Goal: Task Accomplishment & Management: Use online tool/utility

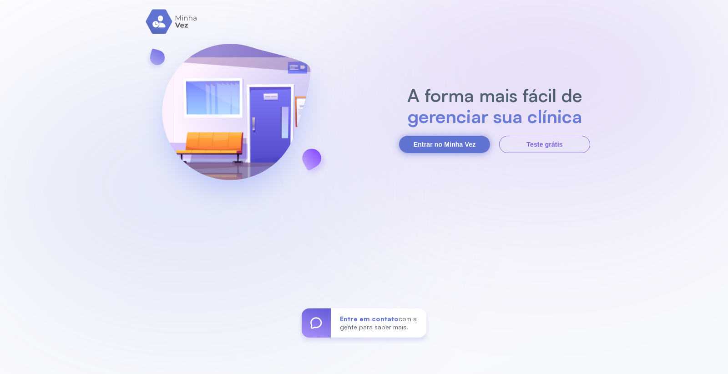
click at [417, 146] on button "Entrar no Minha Vez" at bounding box center [444, 144] width 91 height 17
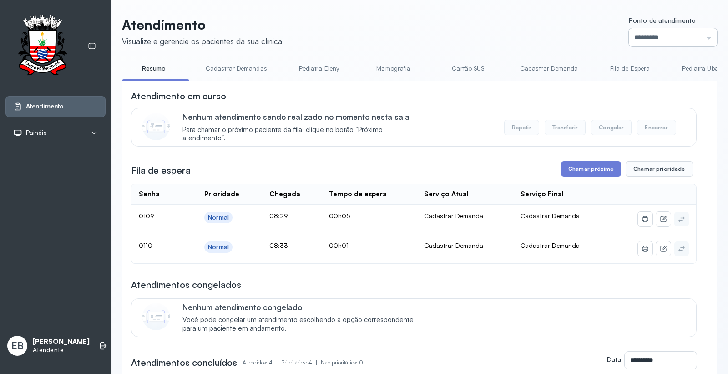
click at [698, 35] on input "*********" at bounding box center [673, 37] width 88 height 18
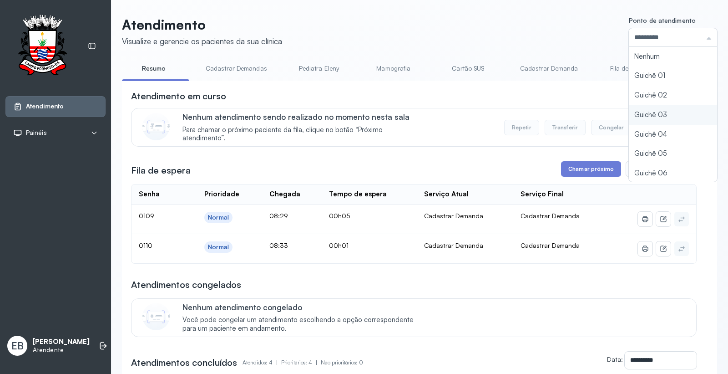
type input "*********"
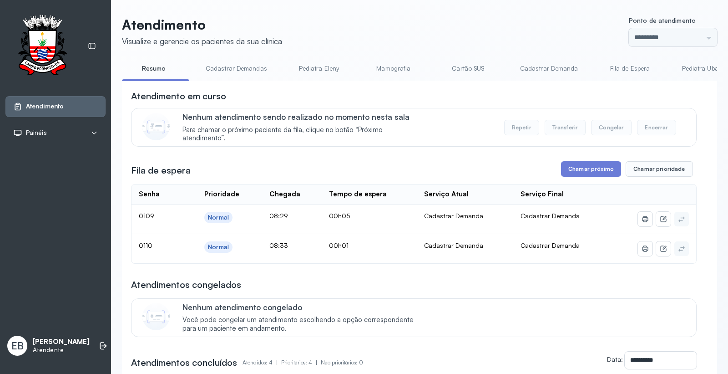
click at [630, 111] on div "Atendimento Visualize e gerencie os pacientes da sua clínica Ponto de atendimen…" at bounding box center [420, 288] width 596 height 544
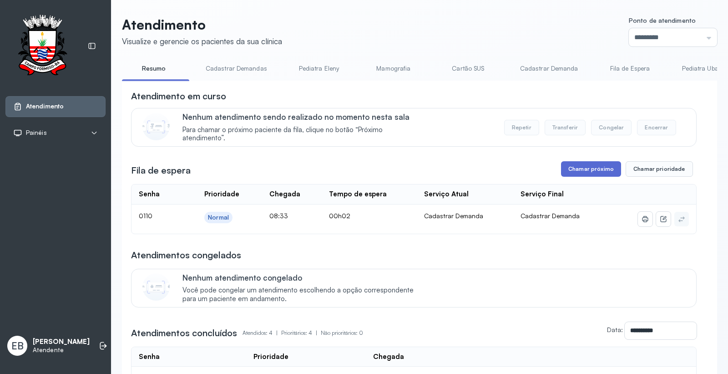
click at [583, 170] on button "Chamar próximo" at bounding box center [591, 168] width 60 height 15
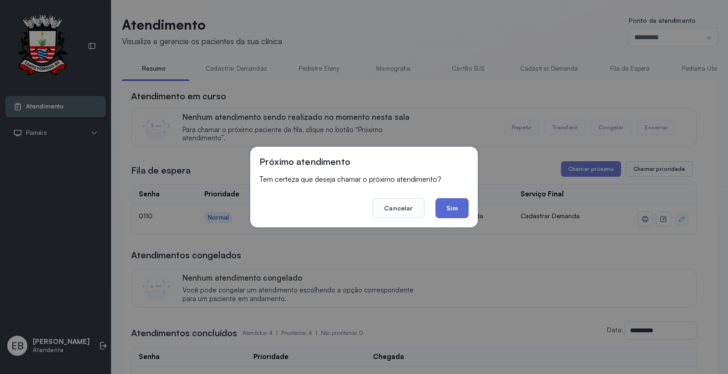
click at [453, 210] on button "Sim" at bounding box center [452, 208] width 33 height 20
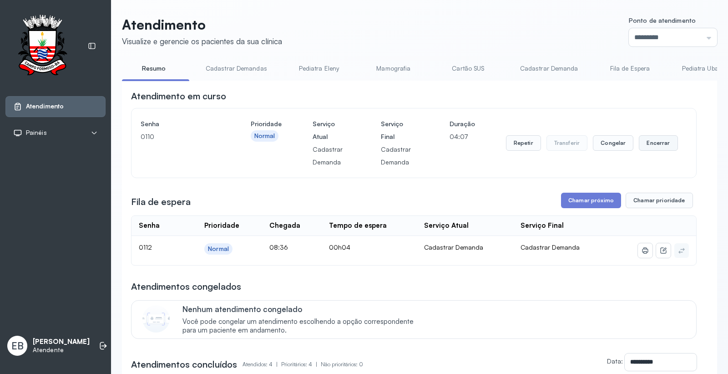
click at [654, 143] on button "Encerrar" at bounding box center [658, 142] width 39 height 15
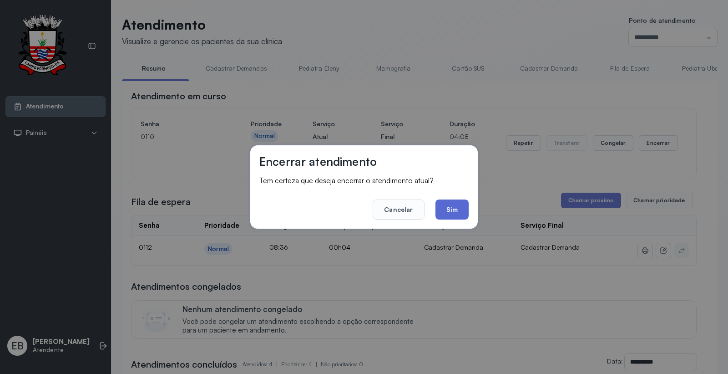
click at [463, 203] on button "Sim" at bounding box center [452, 209] width 33 height 20
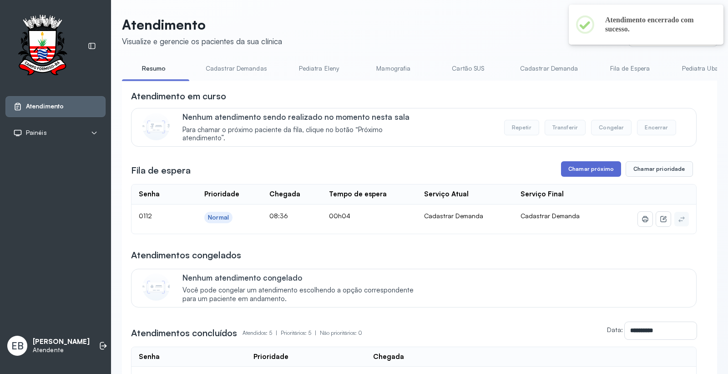
click at [589, 173] on button "Chamar próximo" at bounding box center [591, 168] width 60 height 15
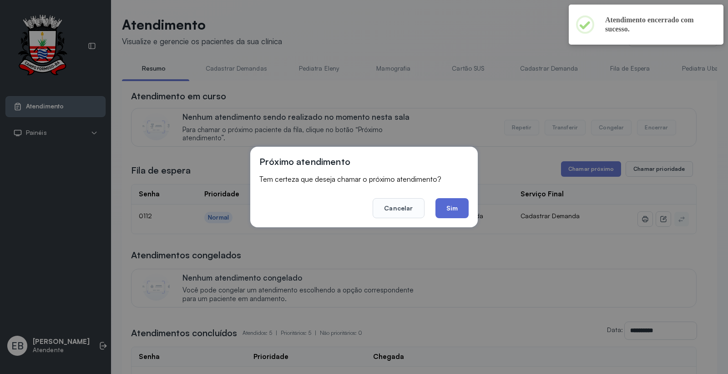
click at [454, 210] on button "Sim" at bounding box center [452, 208] width 33 height 20
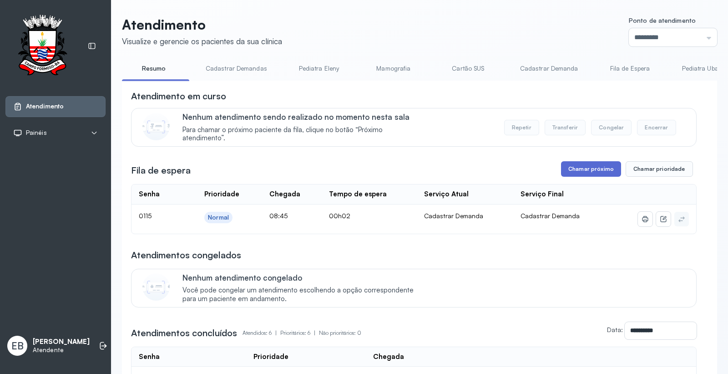
click at [577, 177] on button "Chamar próximo" at bounding box center [591, 168] width 60 height 15
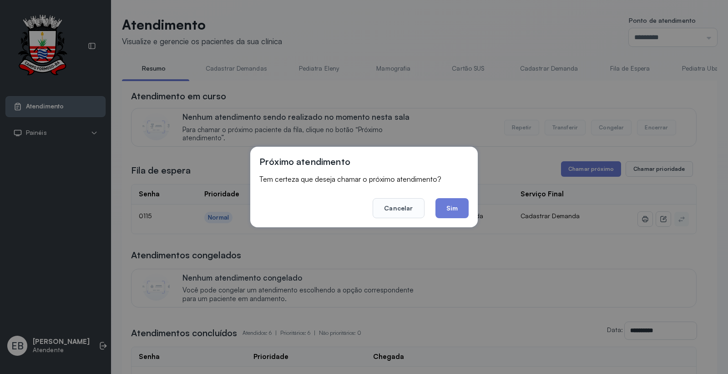
click at [469, 199] on div "Próximo atendimento Tem certeza que deseja chamar o próximo atendimento? Cancel…" at bounding box center [364, 187] width 228 height 81
click at [458, 206] on button "Sim" at bounding box center [452, 208] width 33 height 20
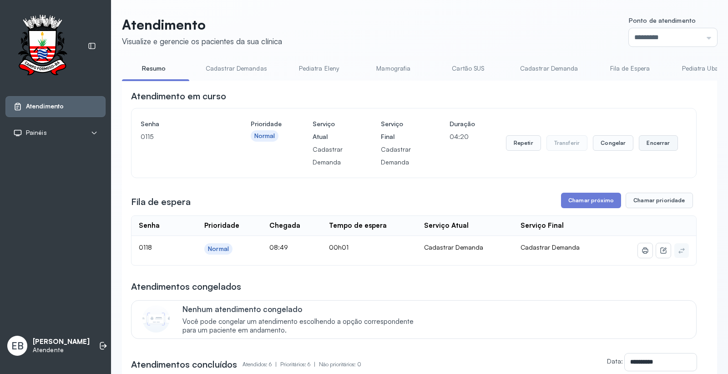
click at [642, 147] on button "Encerrar" at bounding box center [658, 142] width 39 height 15
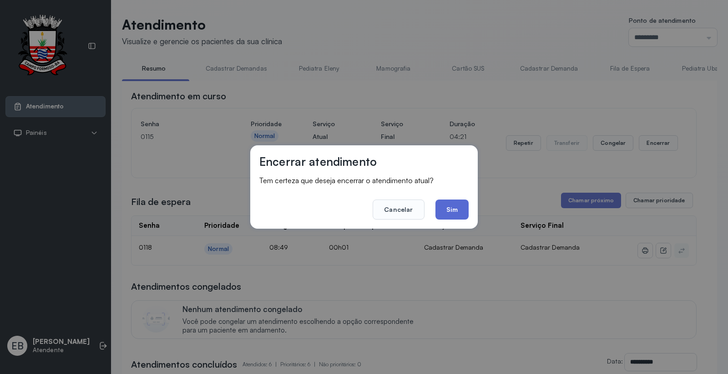
click at [456, 212] on button "Sim" at bounding box center [452, 209] width 33 height 20
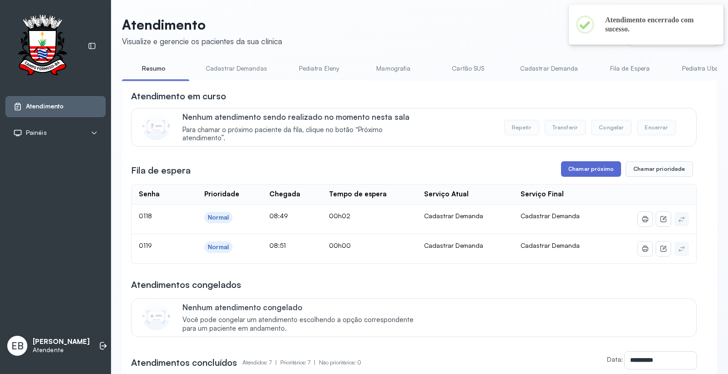
click at [592, 171] on button "Chamar próximo" at bounding box center [591, 168] width 60 height 15
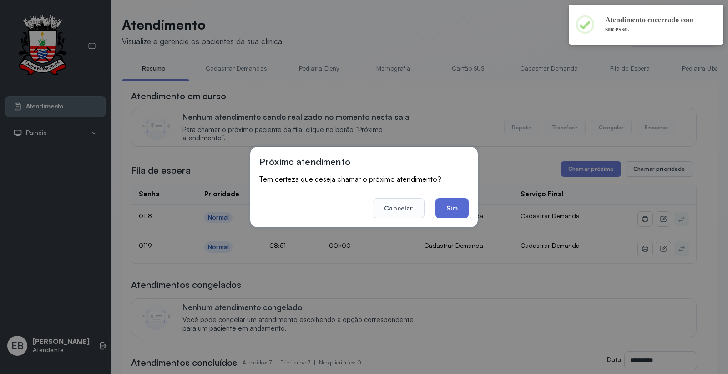
click at [446, 208] on button "Sim" at bounding box center [452, 208] width 33 height 20
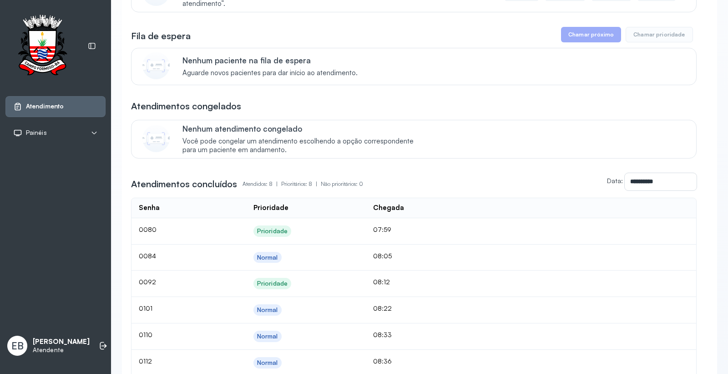
scroll to position [31, 0]
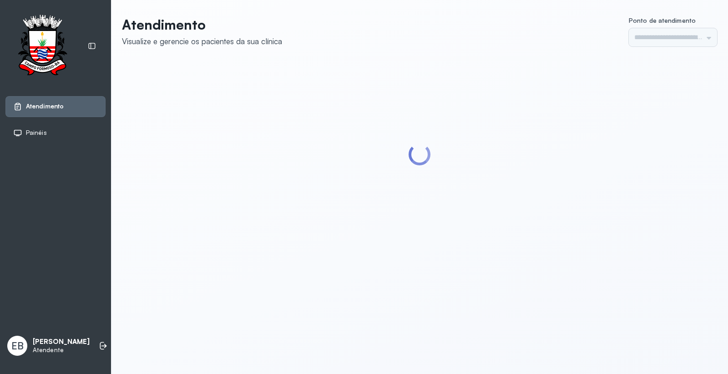
type input "*********"
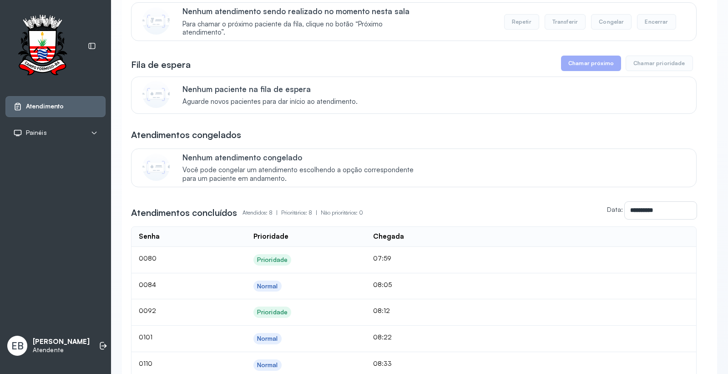
scroll to position [202, 0]
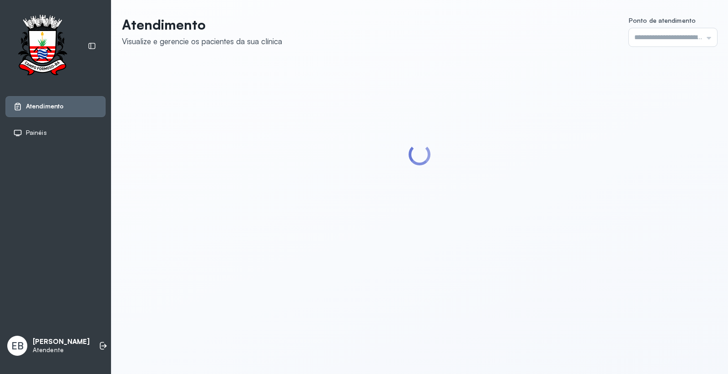
type input "*********"
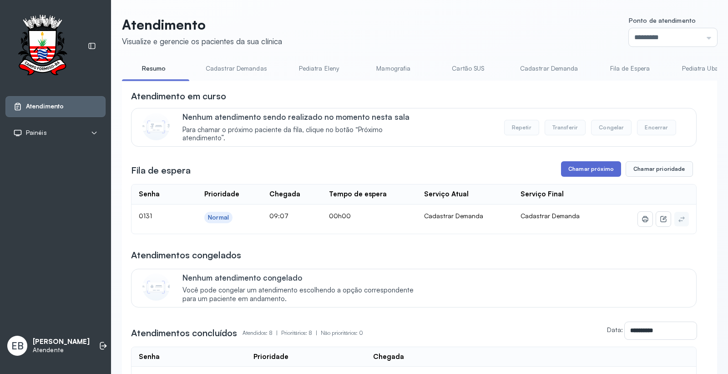
click at [587, 172] on button "Chamar próximo" at bounding box center [591, 168] width 60 height 15
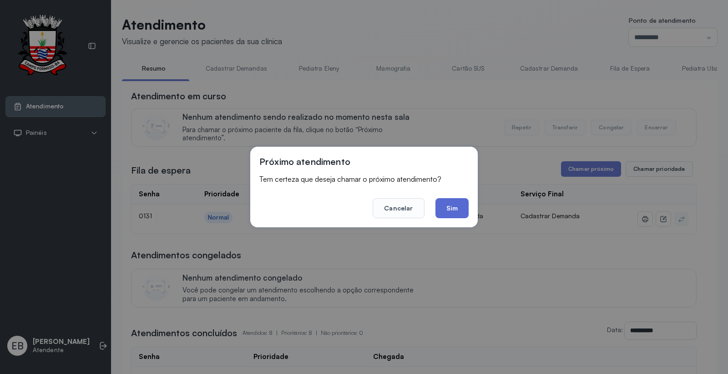
click at [451, 206] on button "Sim" at bounding box center [452, 208] width 33 height 20
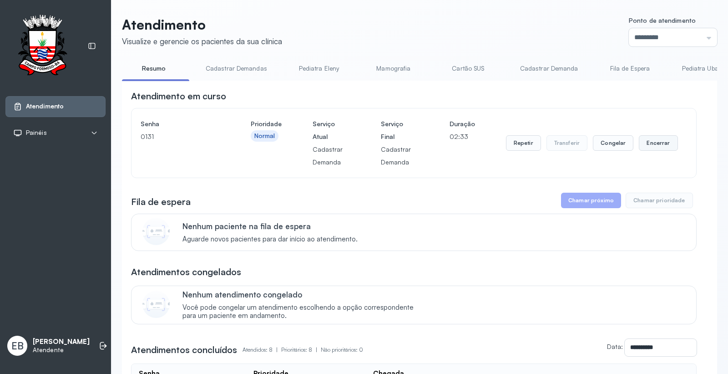
click at [654, 146] on button "Encerrar" at bounding box center [658, 142] width 39 height 15
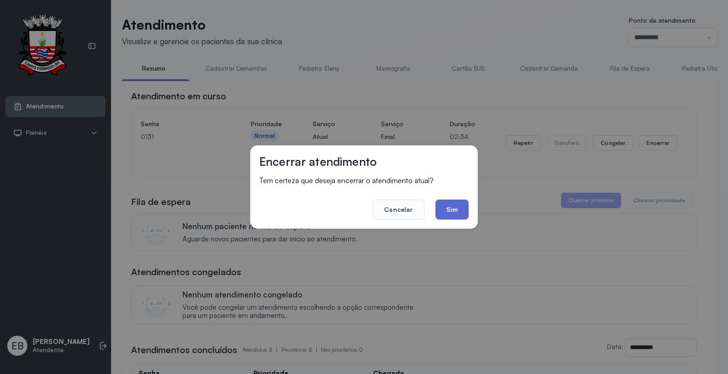
click at [463, 213] on button "Sim" at bounding box center [452, 209] width 33 height 20
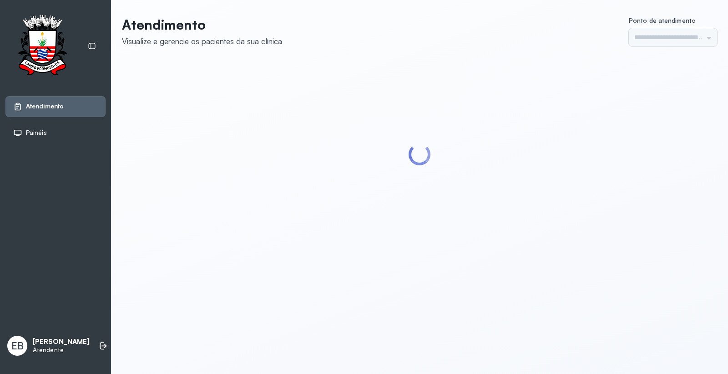
type input "*********"
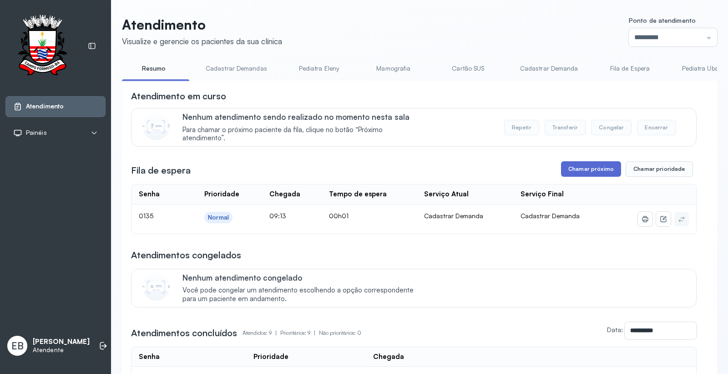
click at [583, 166] on button "Chamar próximo" at bounding box center [591, 168] width 60 height 15
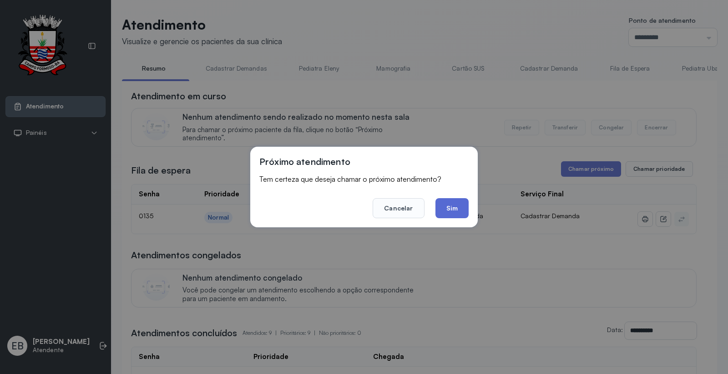
click at [454, 202] on button "Sim" at bounding box center [452, 208] width 33 height 20
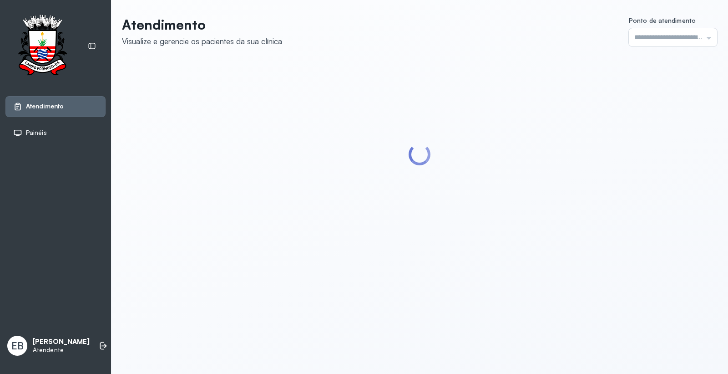
type input "*********"
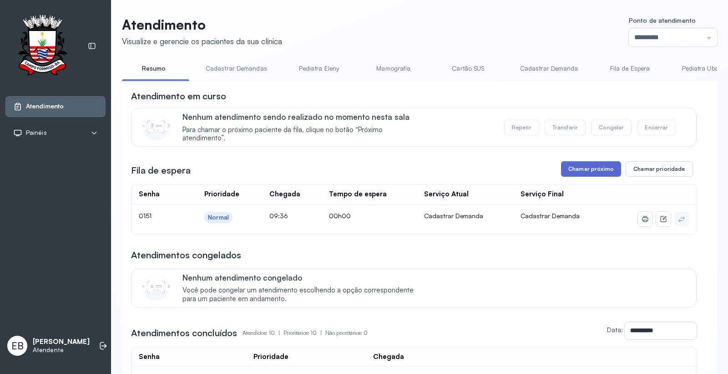
click at [581, 170] on button "Chamar próximo" at bounding box center [591, 168] width 60 height 15
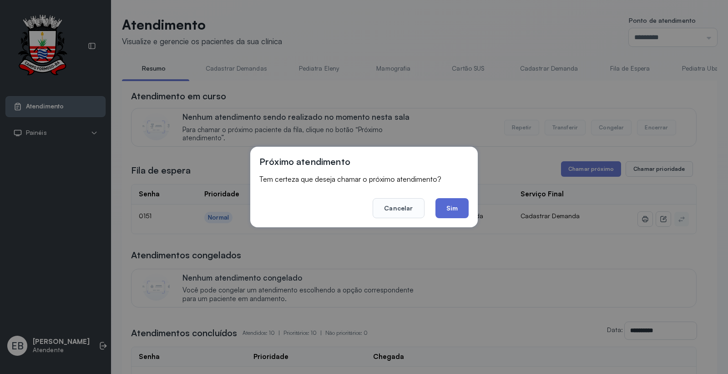
click at [462, 214] on button "Sim" at bounding box center [452, 208] width 33 height 20
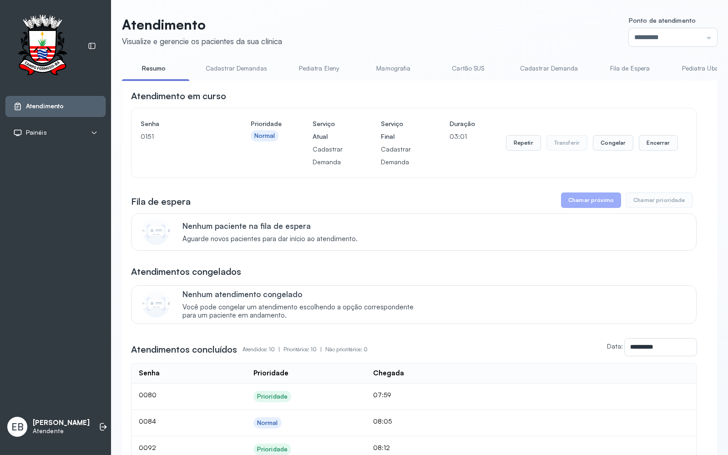
click at [546, 28] on header "Atendimento Visualize e gerencie os pacientes da sua clínica Ponto de atendimen…" at bounding box center [420, 31] width 596 height 30
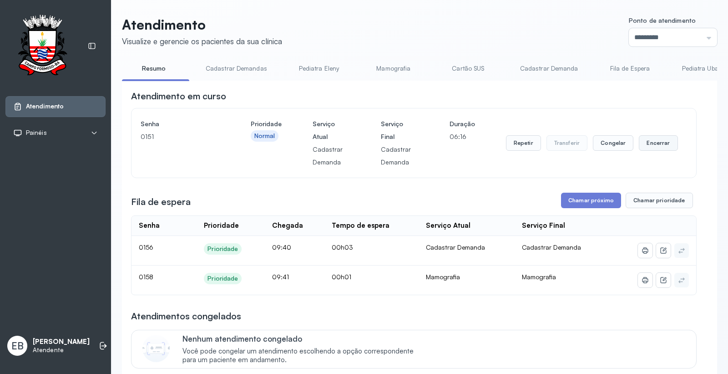
click at [640, 148] on button "Encerrar" at bounding box center [658, 142] width 39 height 15
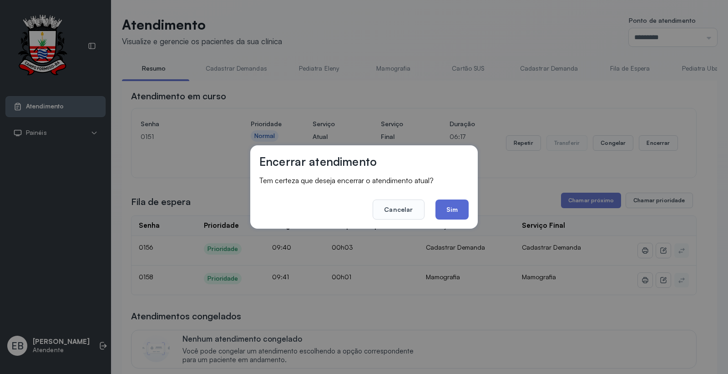
click at [457, 209] on button "Sim" at bounding box center [452, 209] width 33 height 20
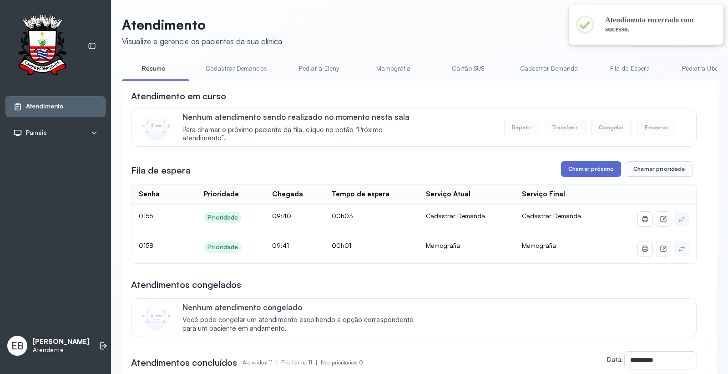
click at [586, 167] on button "Chamar próximo" at bounding box center [591, 168] width 60 height 15
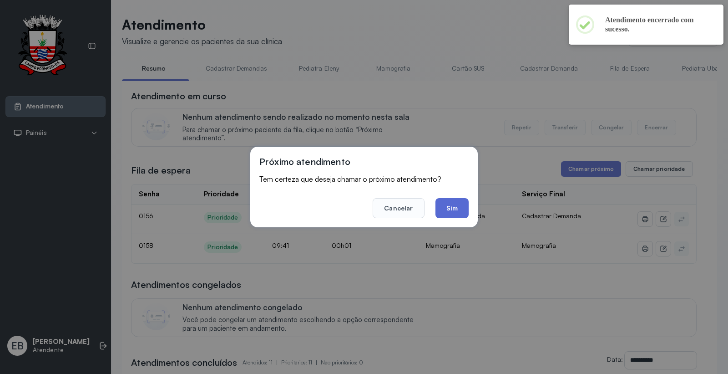
click at [453, 213] on button "Sim" at bounding box center [452, 208] width 33 height 20
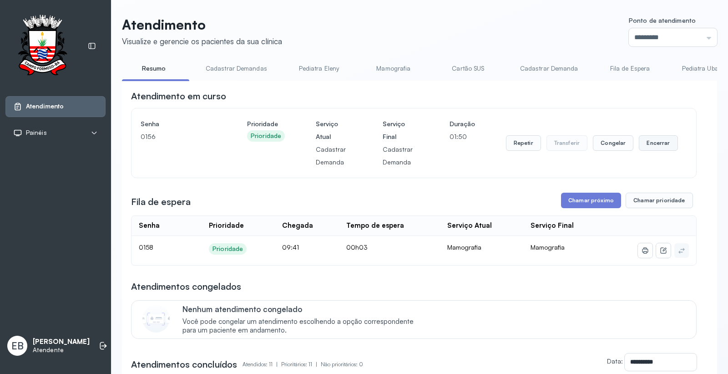
click at [639, 144] on button "Encerrar" at bounding box center [658, 142] width 39 height 15
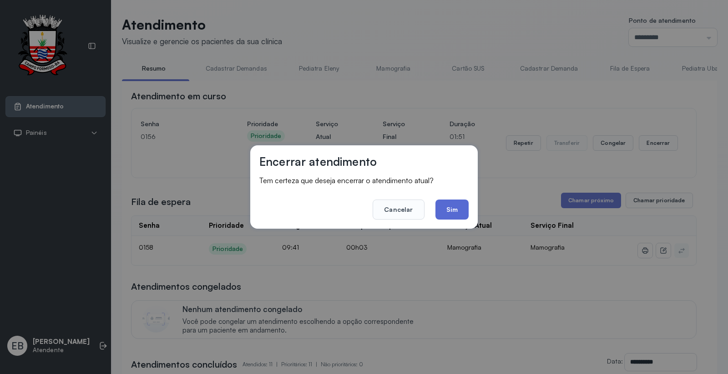
click at [456, 208] on button "Sim" at bounding box center [452, 209] width 33 height 20
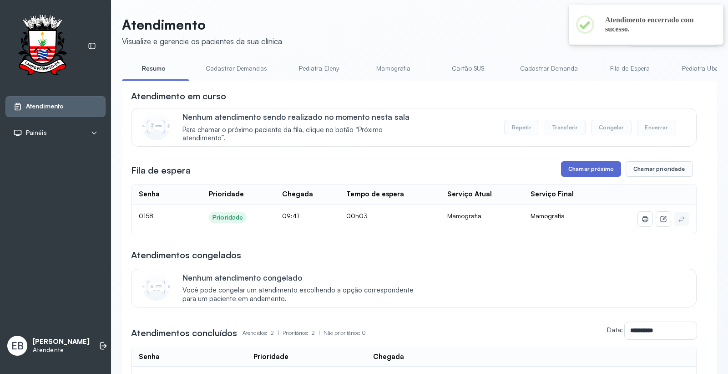
click at [577, 167] on button "Chamar próximo" at bounding box center [591, 168] width 60 height 15
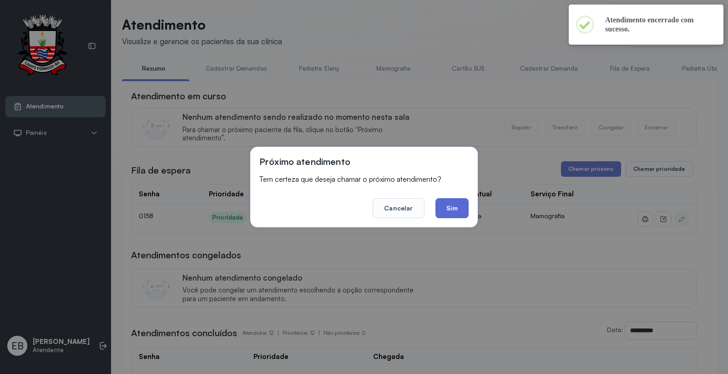
click at [457, 202] on button "Sim" at bounding box center [452, 208] width 33 height 20
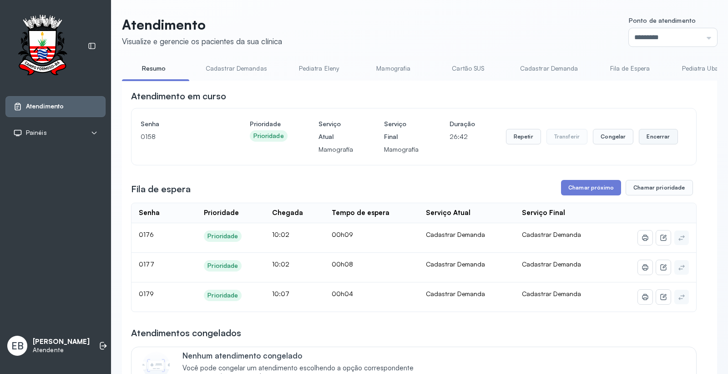
click at [644, 137] on button "Encerrar" at bounding box center [658, 136] width 39 height 15
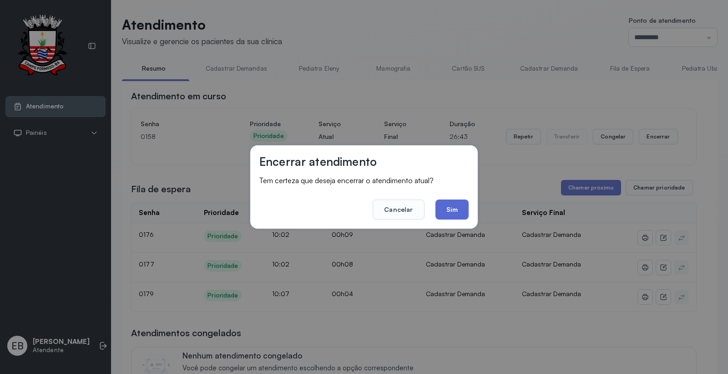
click at [445, 204] on button "Sim" at bounding box center [452, 209] width 33 height 20
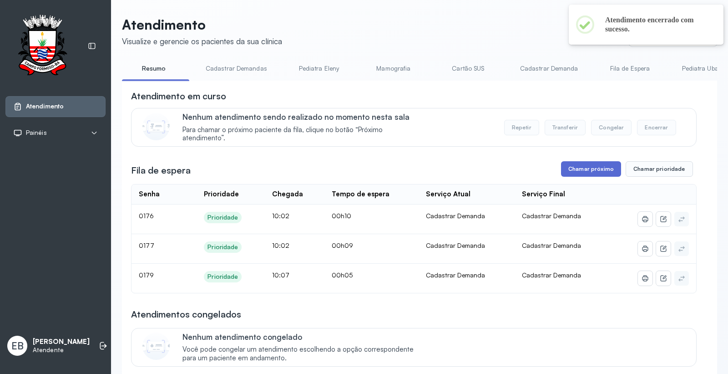
click at [579, 172] on button "Chamar próximo" at bounding box center [591, 168] width 60 height 15
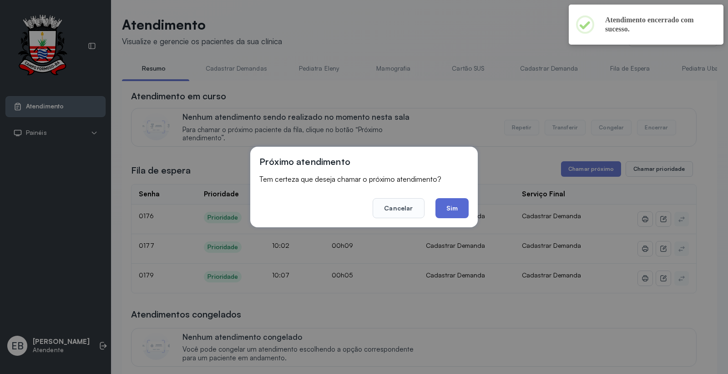
click at [461, 209] on button "Sim" at bounding box center [452, 208] width 33 height 20
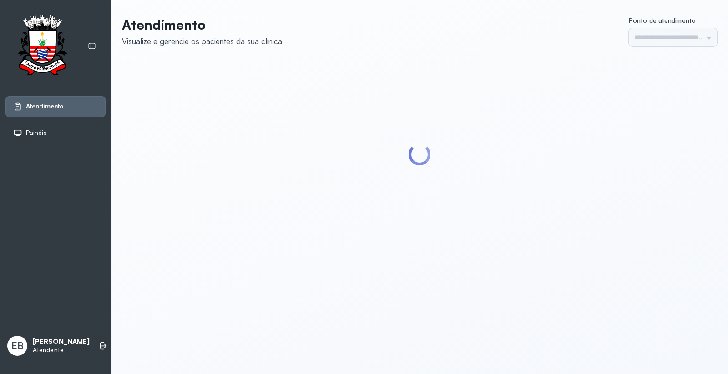
type input "*********"
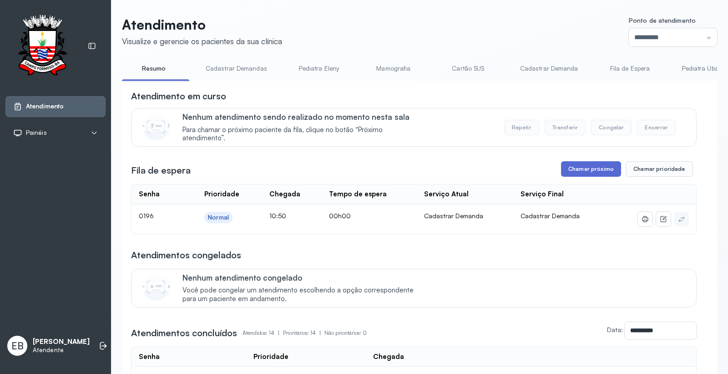
click at [587, 166] on button "Chamar próximo" at bounding box center [591, 168] width 60 height 15
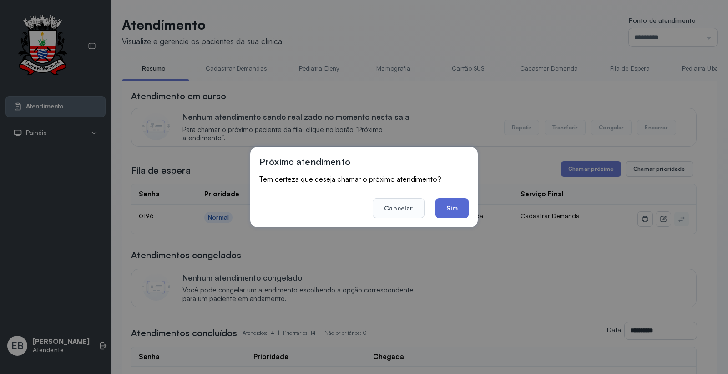
click at [448, 208] on button "Sim" at bounding box center [452, 208] width 33 height 20
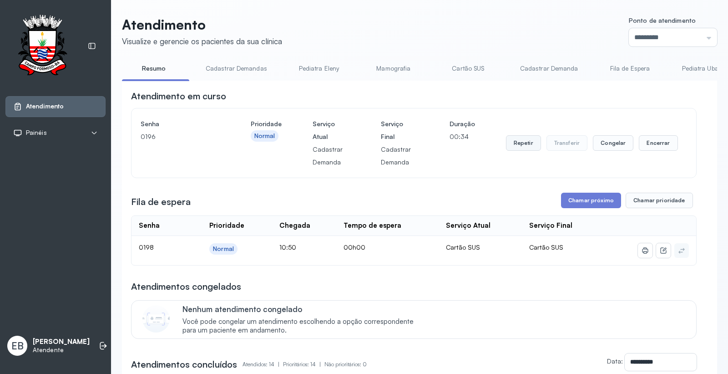
click at [510, 142] on button "Repetir" at bounding box center [523, 142] width 35 height 15
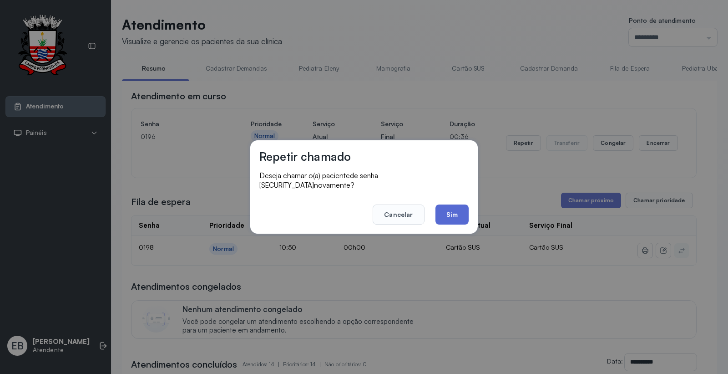
click at [454, 211] on button "Sim" at bounding box center [452, 214] width 33 height 20
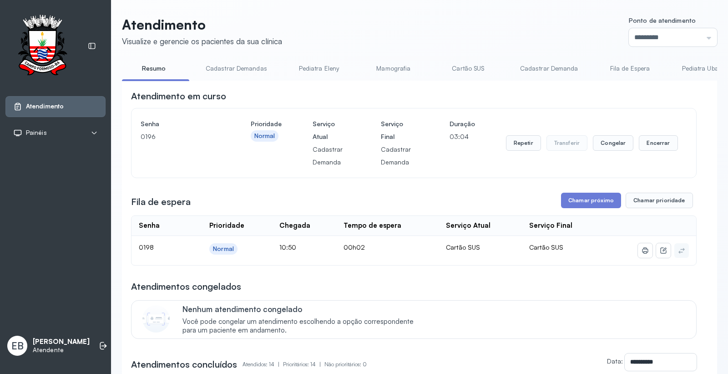
scroll to position [51, 0]
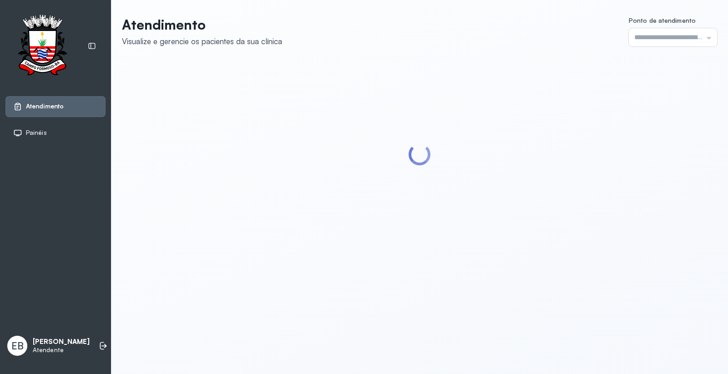
type input "*********"
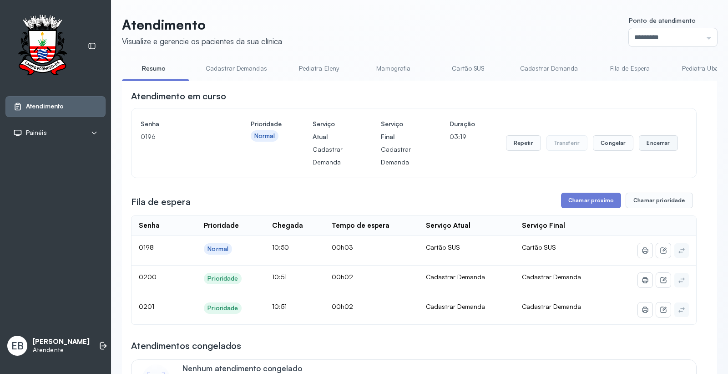
click at [650, 148] on button "Encerrar" at bounding box center [658, 142] width 39 height 15
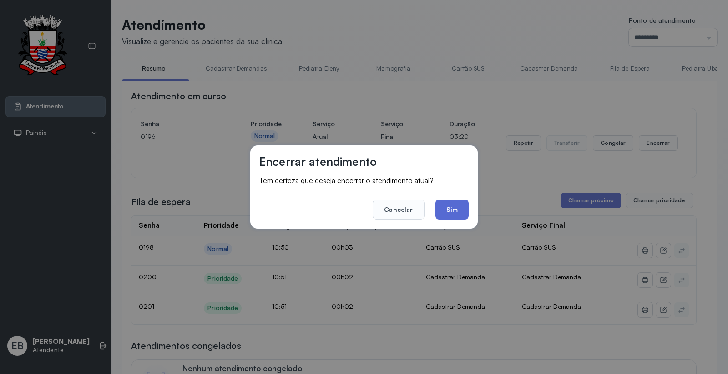
click at [456, 207] on button "Sim" at bounding box center [452, 209] width 33 height 20
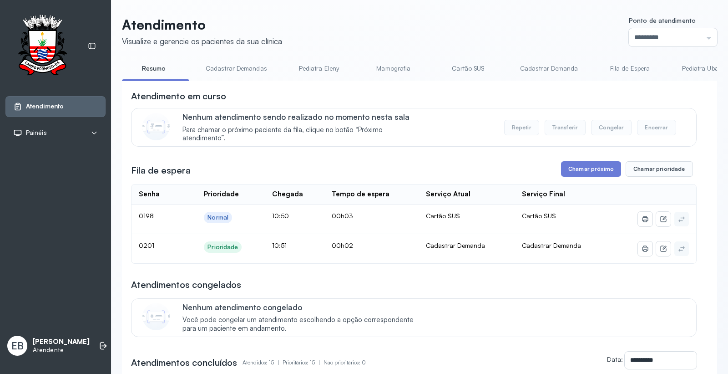
click at [249, 68] on link "Cadastrar Demandas" at bounding box center [237, 68] width 80 height 15
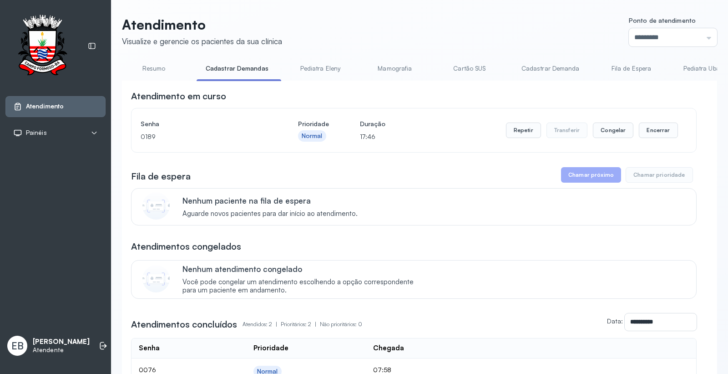
click at [545, 66] on link "Cadastrar Demanda" at bounding box center [551, 68] width 76 height 15
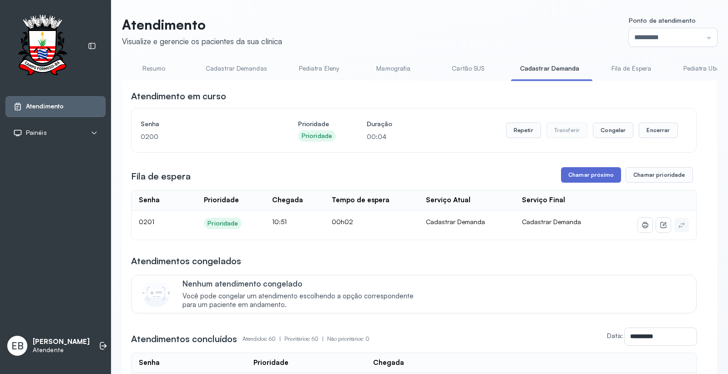
click at [574, 173] on button "Chamar próximo" at bounding box center [591, 174] width 60 height 15
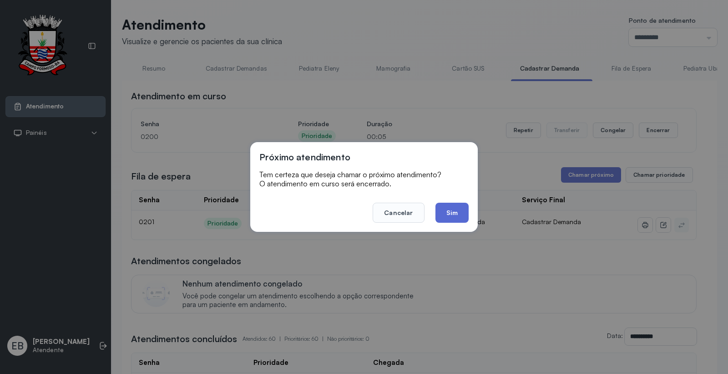
click at [460, 213] on button "Sim" at bounding box center [452, 213] width 33 height 20
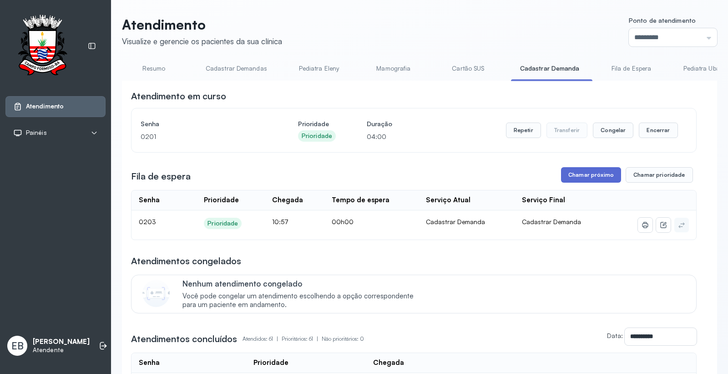
click at [602, 177] on button "Chamar próximo" at bounding box center [591, 174] width 60 height 15
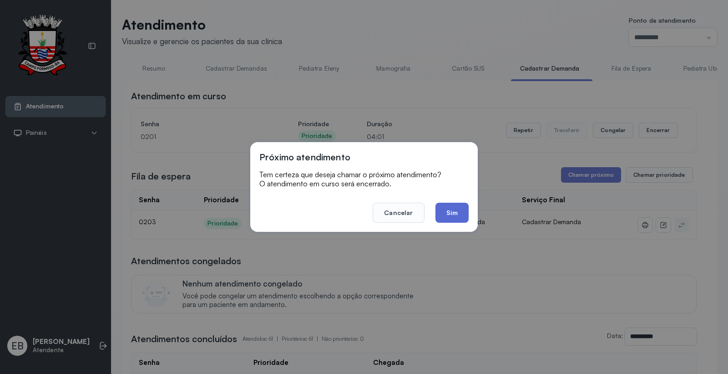
click at [459, 215] on button "Sim" at bounding box center [452, 213] width 33 height 20
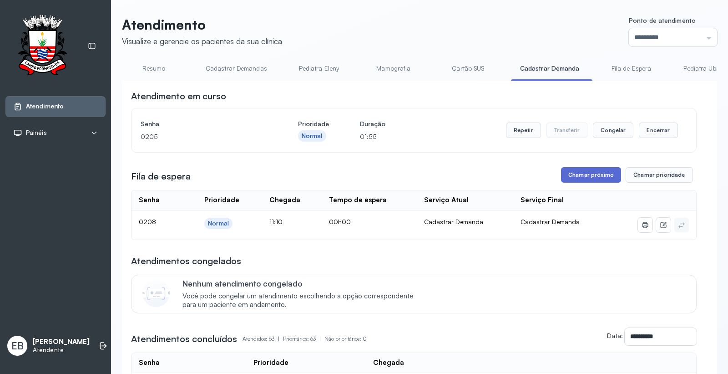
click at [586, 177] on button "Chamar próximo" at bounding box center [591, 174] width 60 height 15
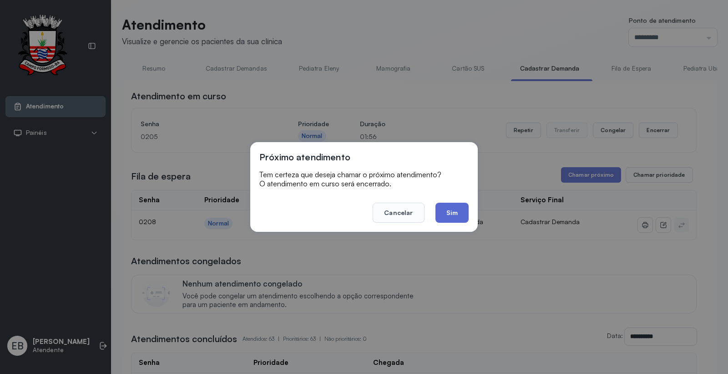
click at [458, 214] on button "Sim" at bounding box center [452, 213] width 33 height 20
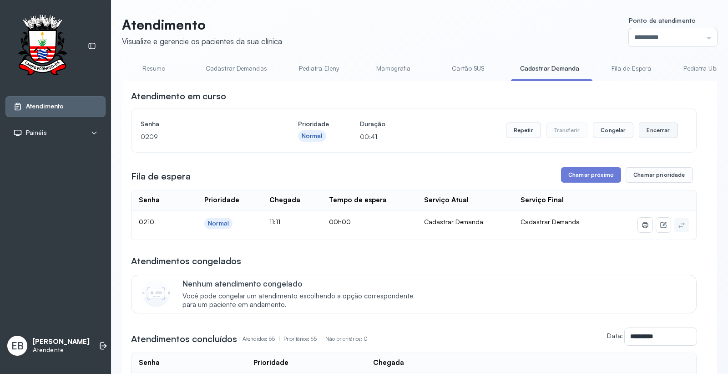
click at [646, 132] on button "Encerrar" at bounding box center [658, 129] width 39 height 15
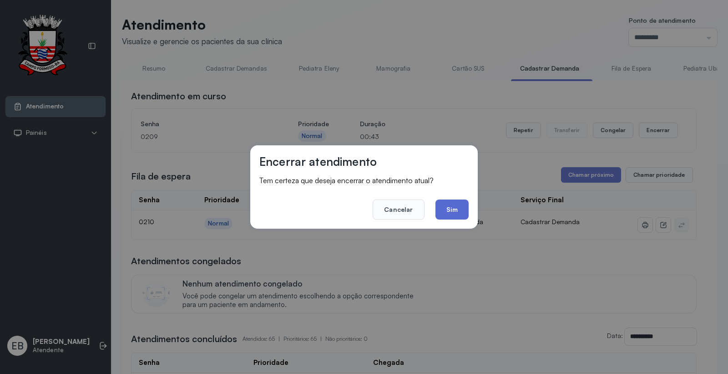
click at [453, 210] on button "Sim" at bounding box center [452, 209] width 33 height 20
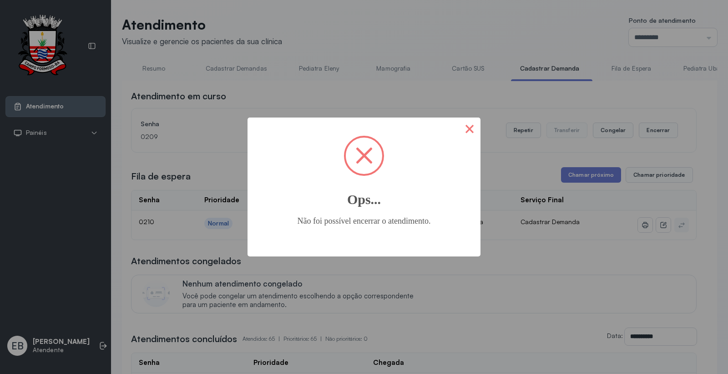
click at [473, 128] on button "×" at bounding box center [470, 128] width 22 height 22
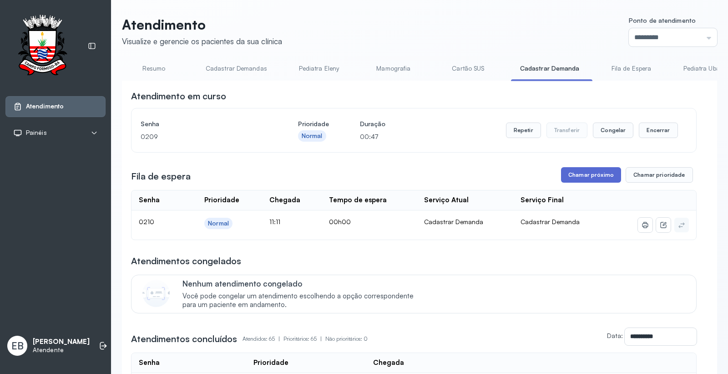
click at [575, 180] on button "Chamar próximo" at bounding box center [591, 174] width 60 height 15
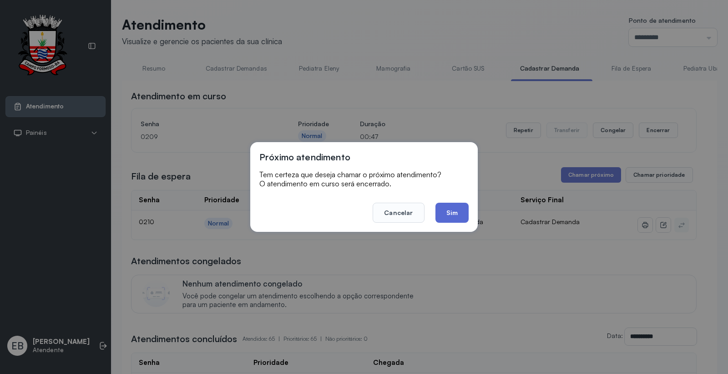
click at [456, 208] on button "Sim" at bounding box center [452, 213] width 33 height 20
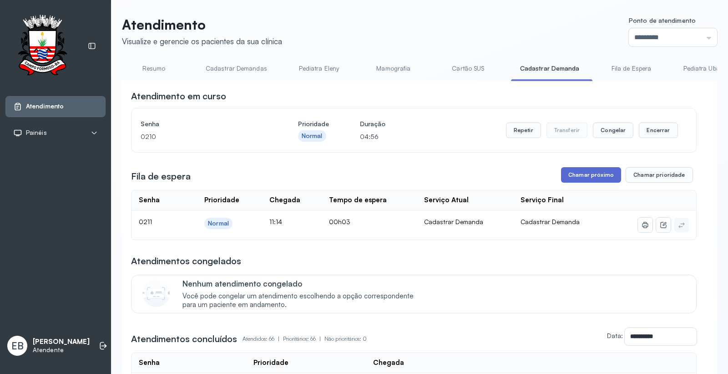
click at [606, 179] on button "Chamar próximo" at bounding box center [591, 174] width 60 height 15
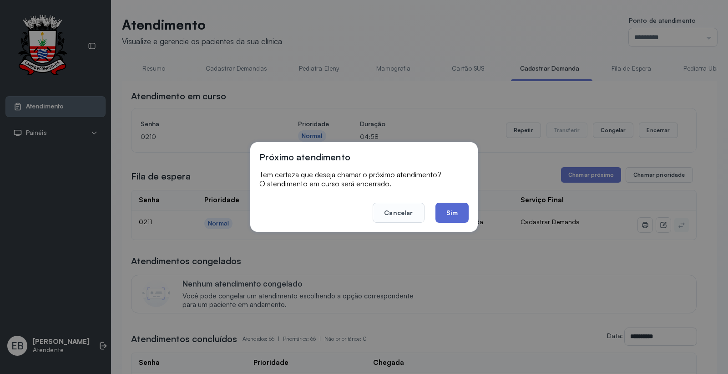
click at [455, 209] on button "Sim" at bounding box center [452, 213] width 33 height 20
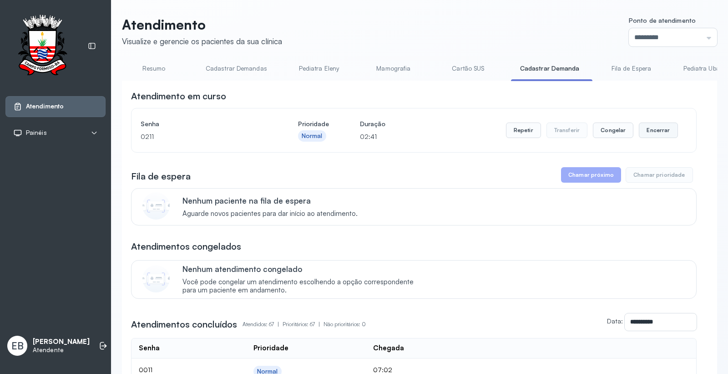
click at [651, 128] on button "Encerrar" at bounding box center [658, 129] width 39 height 15
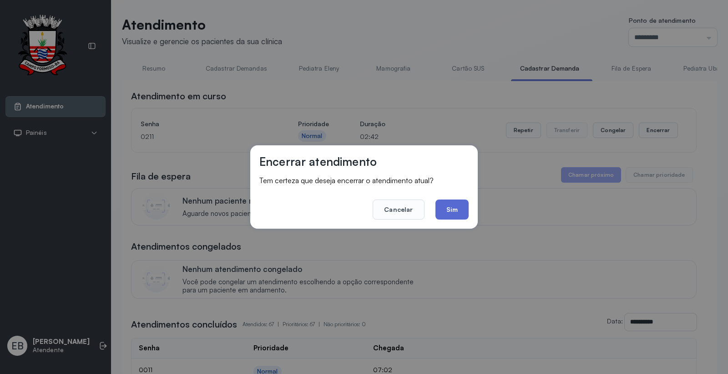
click at [462, 210] on button "Sim" at bounding box center [452, 209] width 33 height 20
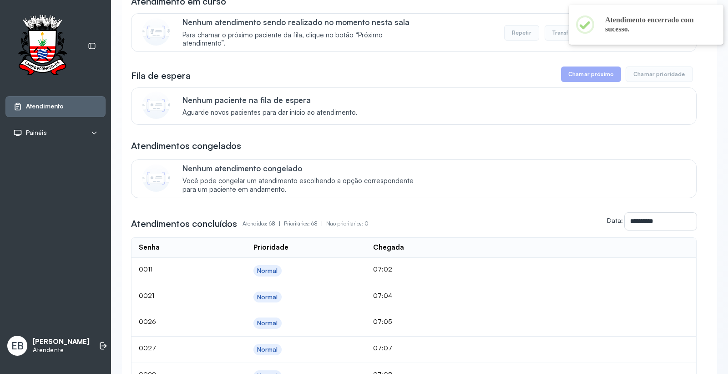
scroll to position [101, 0]
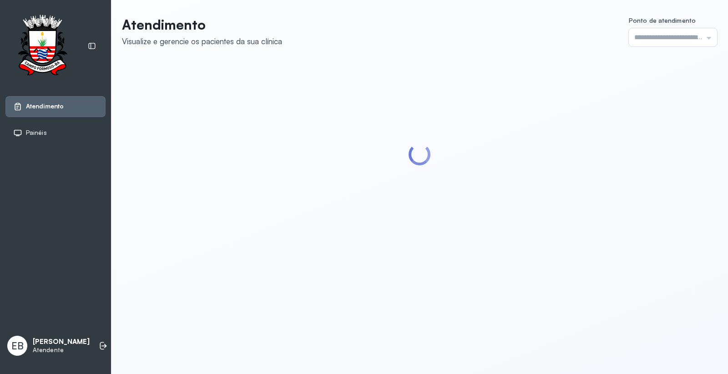
type input "*********"
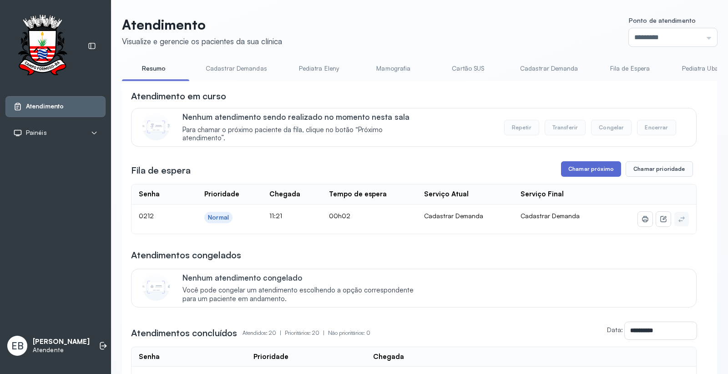
click at [586, 170] on button "Chamar próximo" at bounding box center [591, 168] width 60 height 15
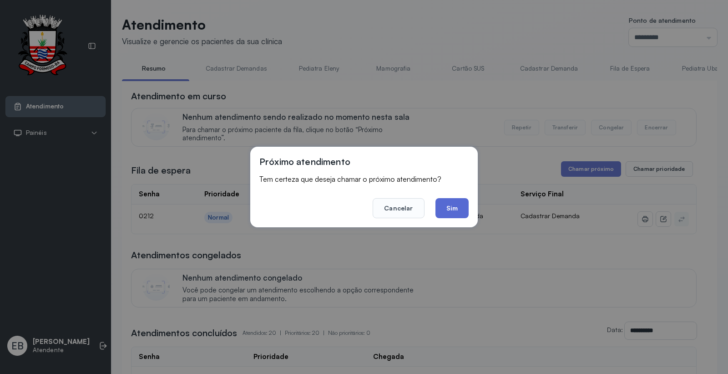
click at [453, 211] on button "Sim" at bounding box center [452, 208] width 33 height 20
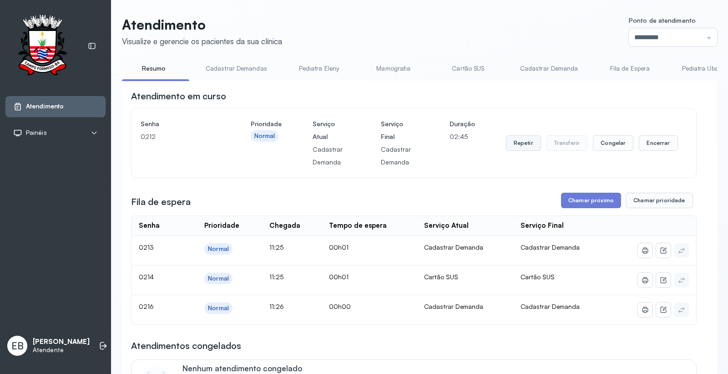
click at [520, 142] on button "Repetir" at bounding box center [523, 142] width 35 height 15
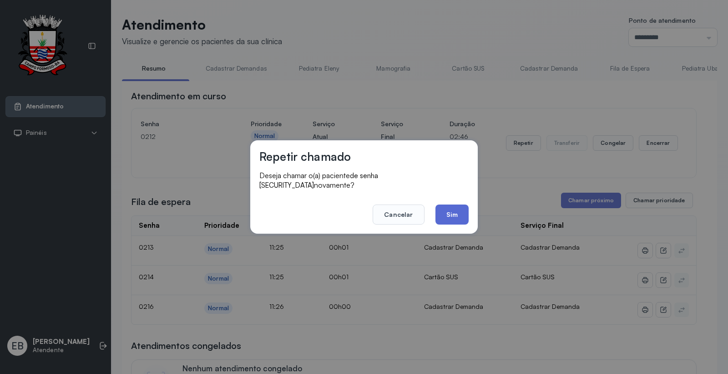
click at [454, 209] on button "Sim" at bounding box center [452, 214] width 33 height 20
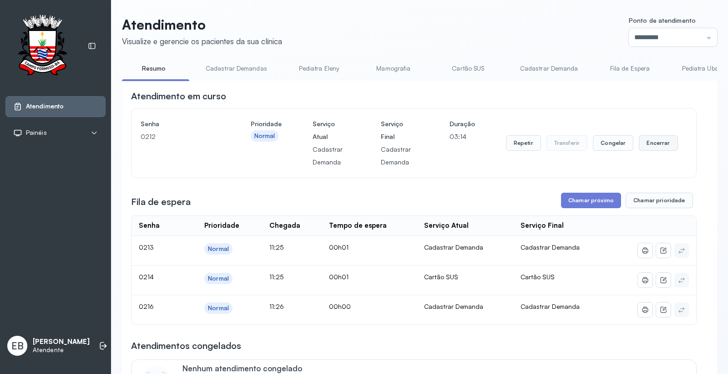
click at [658, 143] on button "Encerrar" at bounding box center [658, 142] width 39 height 15
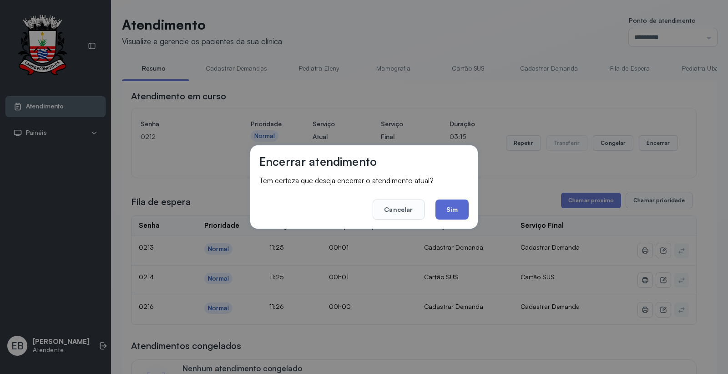
click at [458, 208] on button "Sim" at bounding box center [452, 209] width 33 height 20
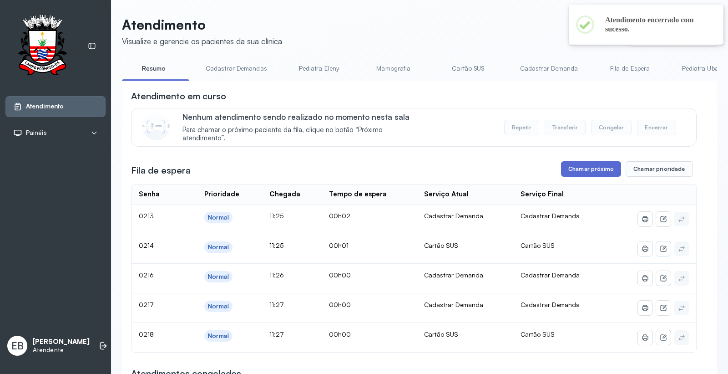
click at [566, 176] on button "Chamar próximo" at bounding box center [591, 168] width 60 height 15
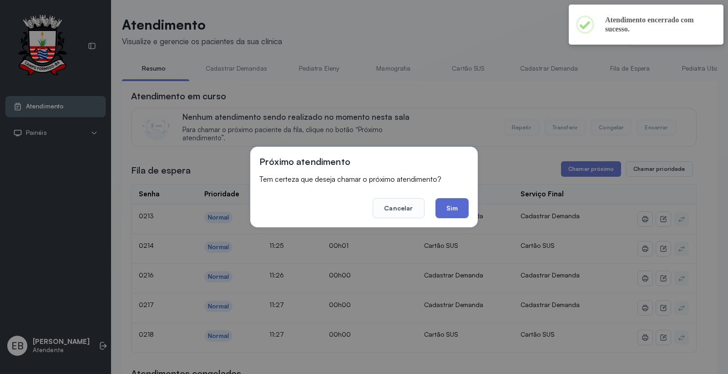
click at [468, 206] on button "Sim" at bounding box center [452, 208] width 33 height 20
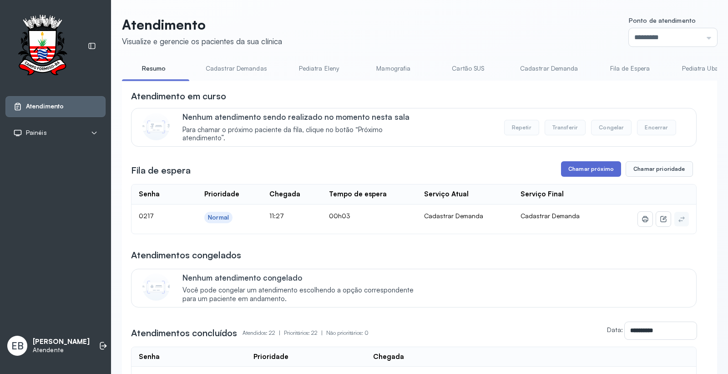
click at [589, 170] on button "Chamar próximo" at bounding box center [591, 168] width 60 height 15
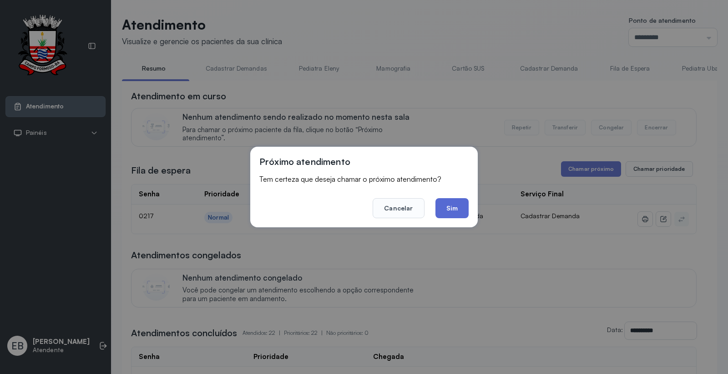
click at [458, 204] on button "Sim" at bounding box center [452, 208] width 33 height 20
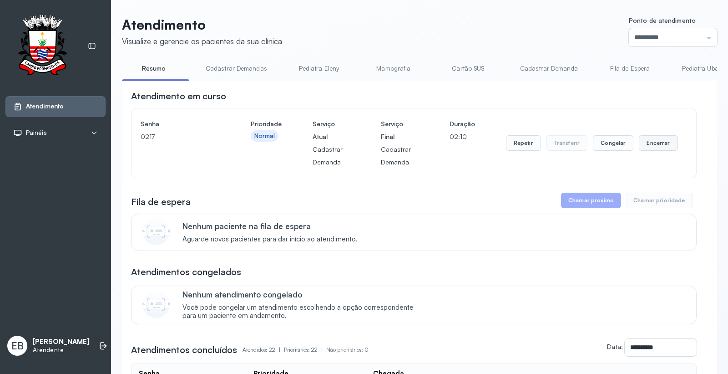
click at [647, 148] on button "Encerrar" at bounding box center [658, 142] width 39 height 15
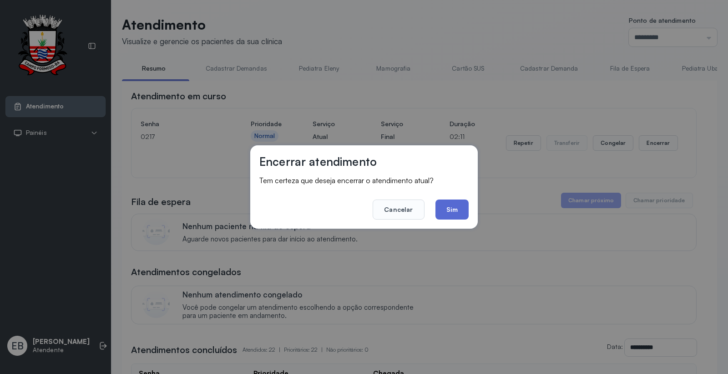
click at [457, 206] on button "Sim" at bounding box center [452, 209] width 33 height 20
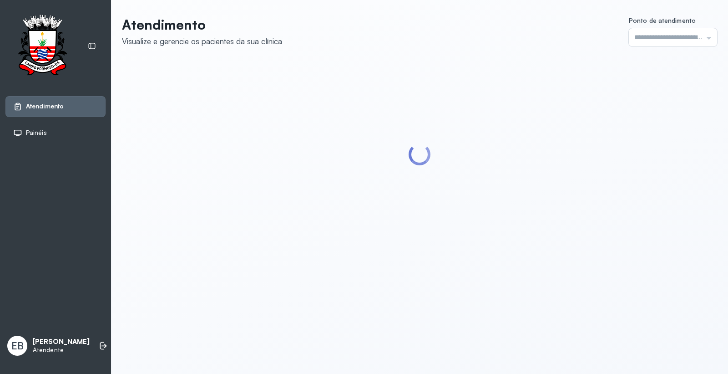
type input "*********"
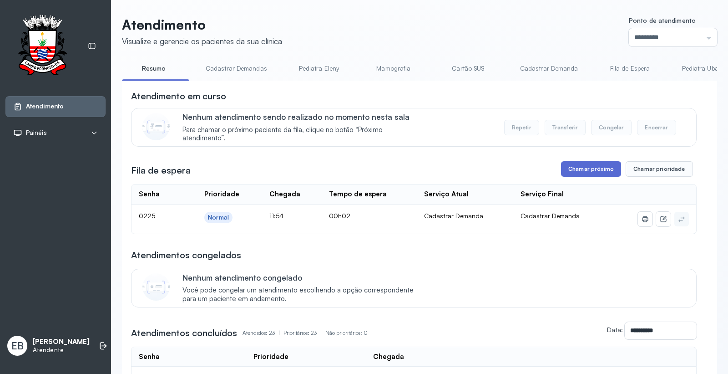
click at [595, 164] on button "Chamar próximo" at bounding box center [591, 168] width 60 height 15
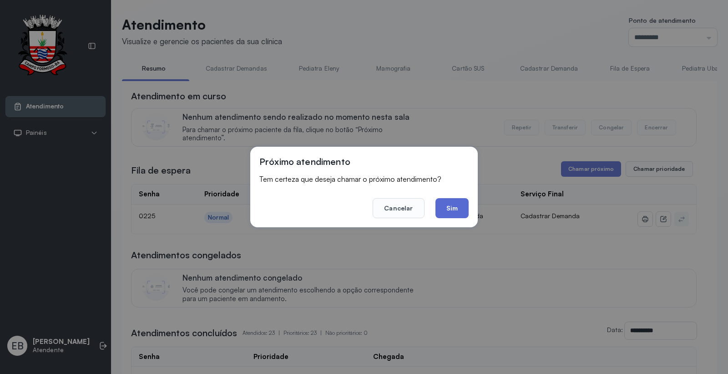
click at [449, 206] on button "Sim" at bounding box center [452, 208] width 33 height 20
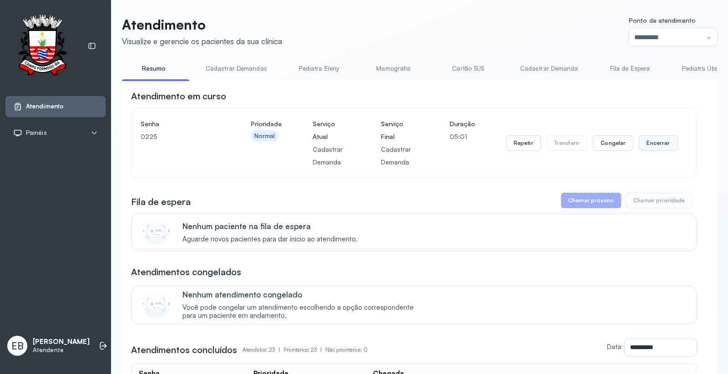
click at [645, 143] on button "Encerrar" at bounding box center [658, 142] width 39 height 15
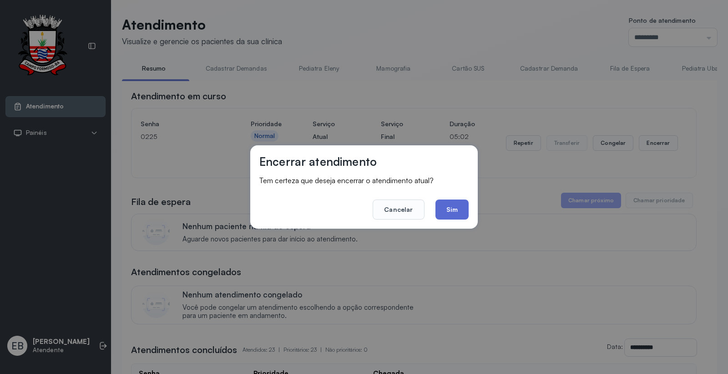
click at [446, 205] on button "Sim" at bounding box center [452, 209] width 33 height 20
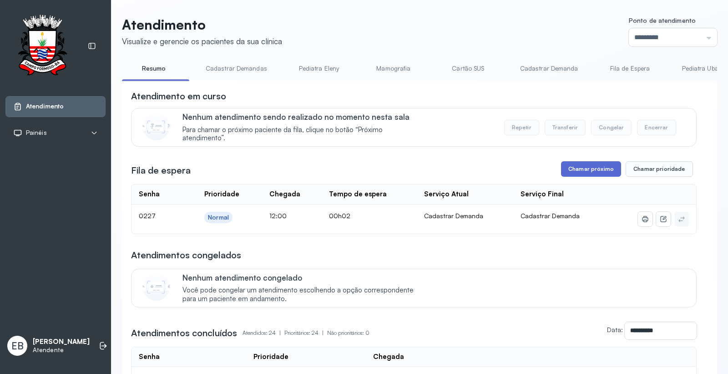
click at [572, 177] on button "Chamar próximo" at bounding box center [591, 168] width 60 height 15
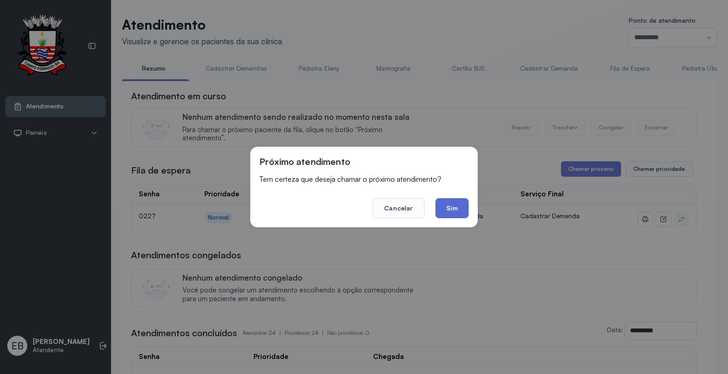
click at [452, 202] on button "Sim" at bounding box center [452, 208] width 33 height 20
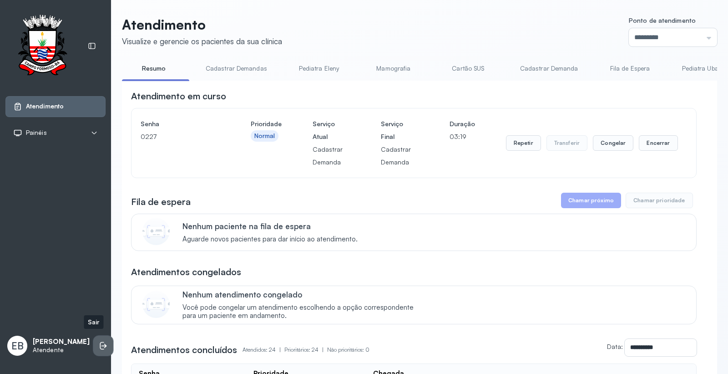
click at [100, 342] on icon at bounding box center [102, 346] width 4 height 8
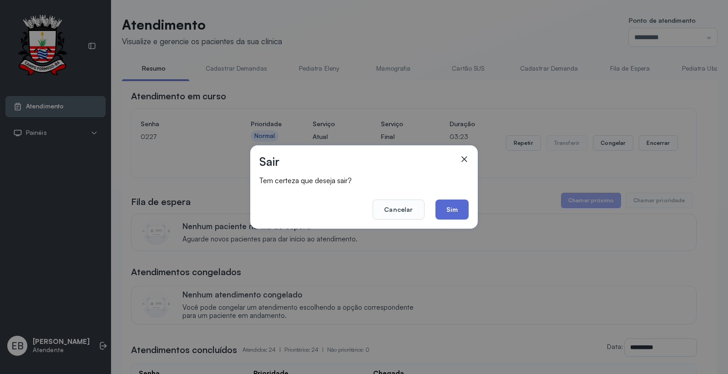
click at [450, 206] on button "Sim" at bounding box center [452, 209] width 33 height 20
